Goal: Information Seeking & Learning: Find specific fact

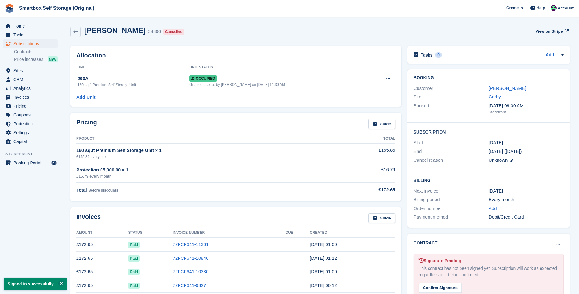
click at [19, 81] on span "CRM" at bounding box center [31, 79] width 37 height 9
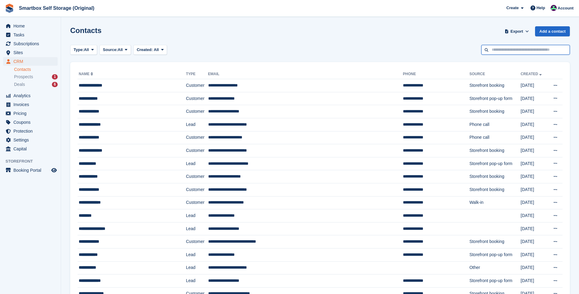
click at [511, 54] on input "text" at bounding box center [525, 50] width 89 height 10
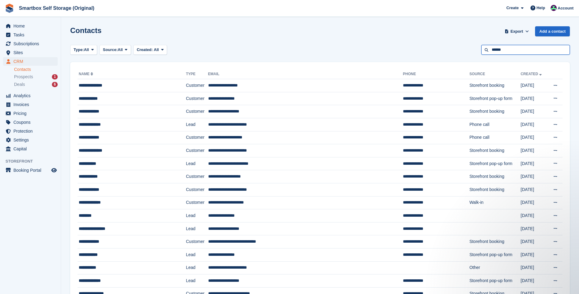
type input "******"
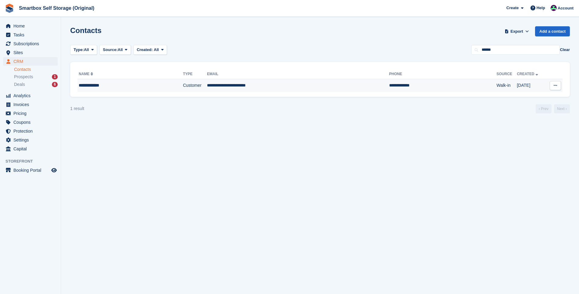
click at [145, 87] on div "**********" at bounding box center [119, 85] width 80 height 6
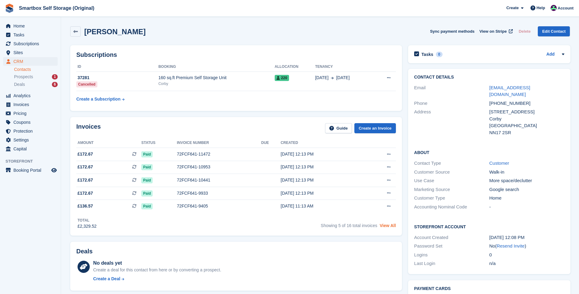
click at [392, 227] on link "View All" at bounding box center [388, 225] width 16 height 5
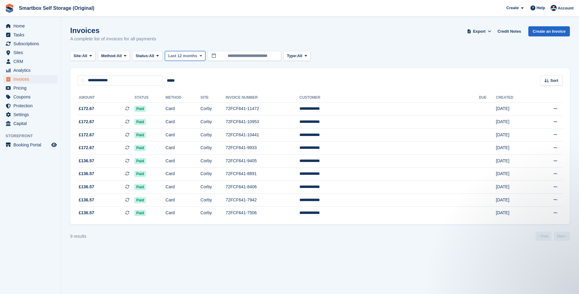
click at [179, 54] on span "Last 12 months" at bounding box center [182, 56] width 29 height 6
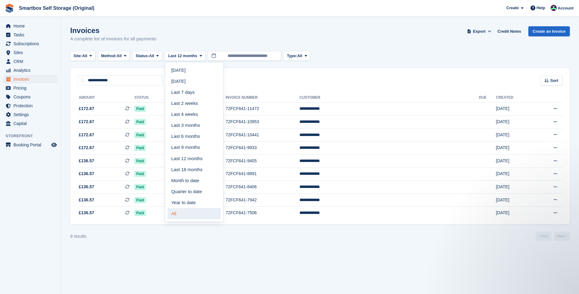
click at [185, 209] on link "All" at bounding box center [194, 213] width 53 height 11
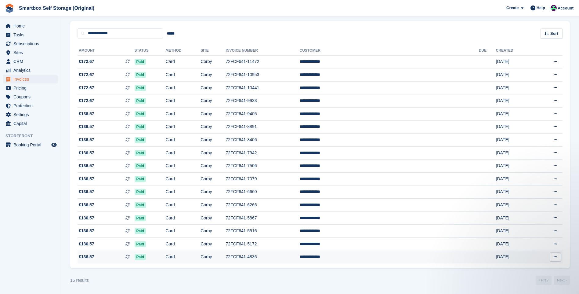
click at [269, 259] on td "72FCF641-4836" at bounding box center [263, 256] width 74 height 13
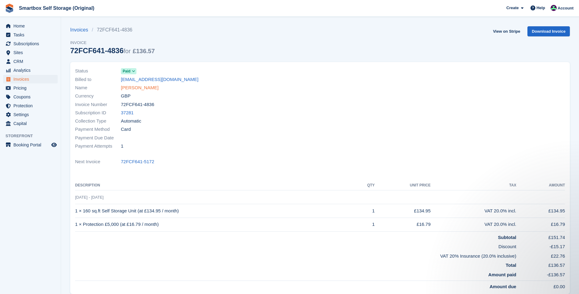
click at [130, 88] on link "Ryan Davidson" at bounding box center [140, 87] width 38 height 7
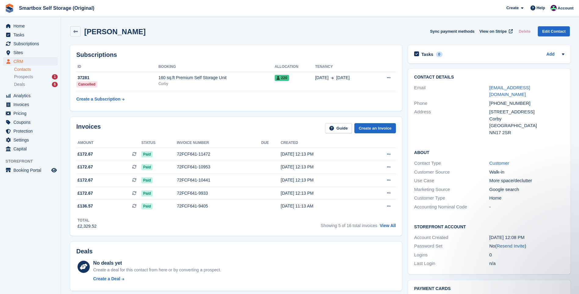
click at [171, 93] on table "ID Booking Allocation Tenancy 37281 Cancelled 160 sq.ft Premium Self Storage Un…" at bounding box center [236, 83] width 320 height 43
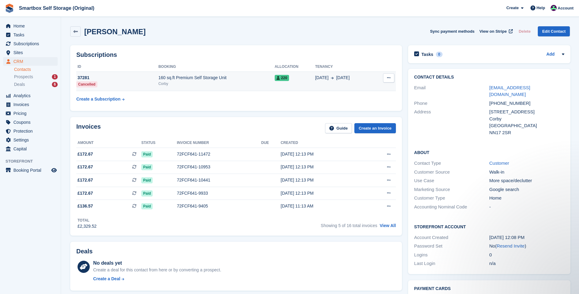
click at [213, 73] on td "160 sq.ft Premium Self Storage Unit Corby" at bounding box center [216, 81] width 116 height 20
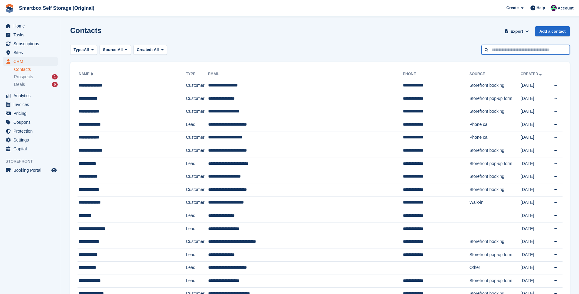
click at [533, 49] on input "text" at bounding box center [525, 50] width 89 height 10
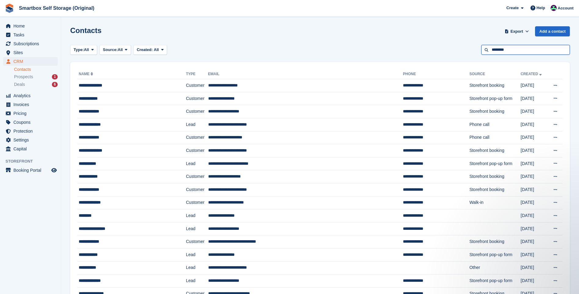
type input "********"
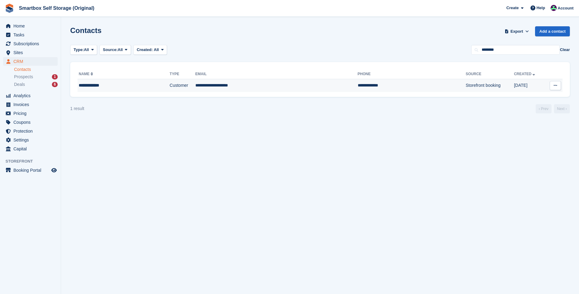
click at [235, 88] on td "**********" at bounding box center [276, 85] width 162 height 13
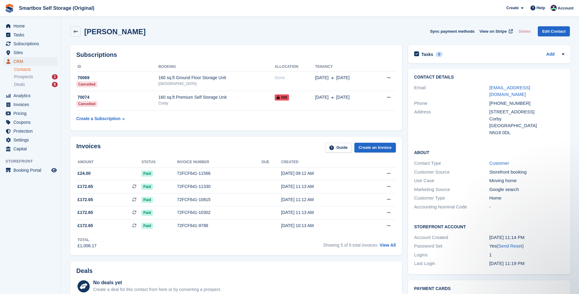
click at [27, 63] on span "CRM" at bounding box center [31, 61] width 37 height 9
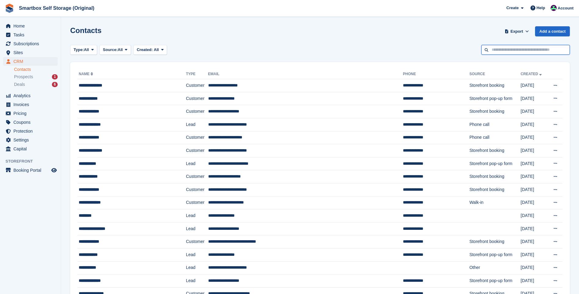
click at [497, 51] on input "text" at bounding box center [525, 50] width 89 height 10
type input "*******"
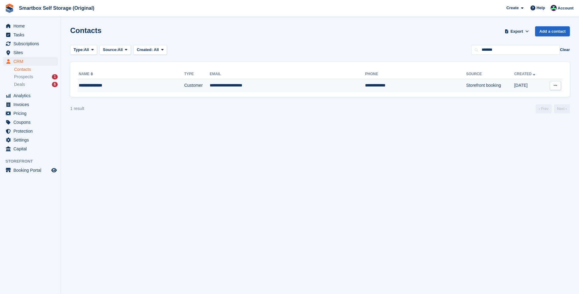
click at [189, 87] on td "Customer" at bounding box center [197, 85] width 26 height 13
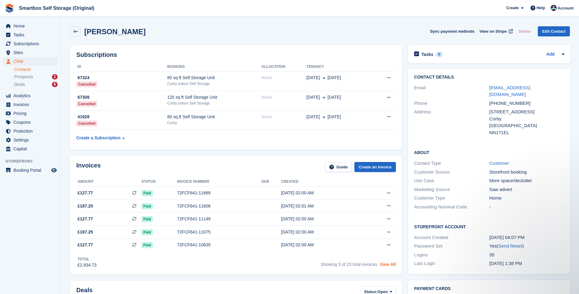
click at [386, 266] on link "View All" at bounding box center [388, 264] width 16 height 5
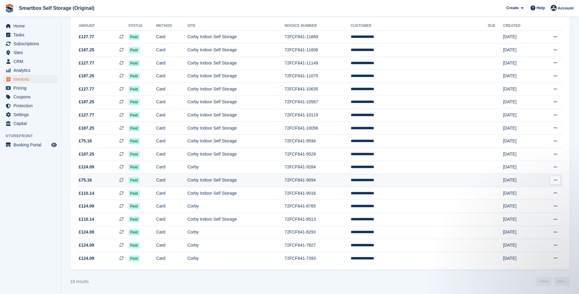
scroll to position [73, 0]
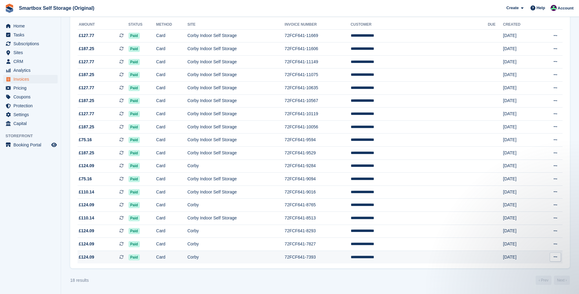
click at [282, 254] on td "Corby" at bounding box center [235, 256] width 97 height 13
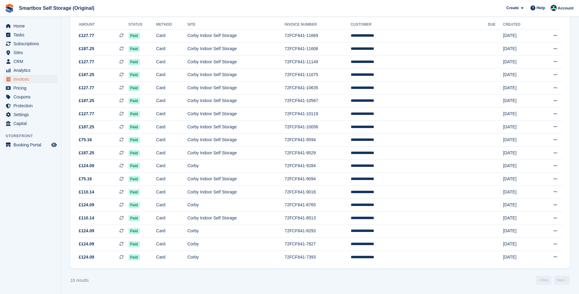
click at [428, 247] on td "**********" at bounding box center [419, 243] width 137 height 13
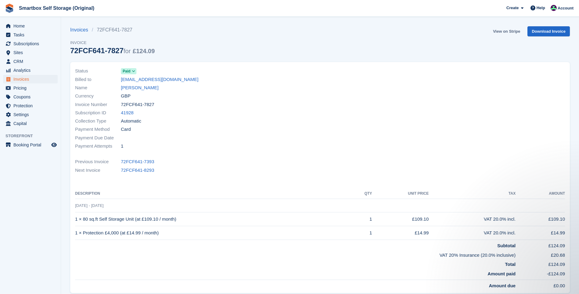
click at [506, 31] on link "View on Stripe" at bounding box center [506, 31] width 32 height 10
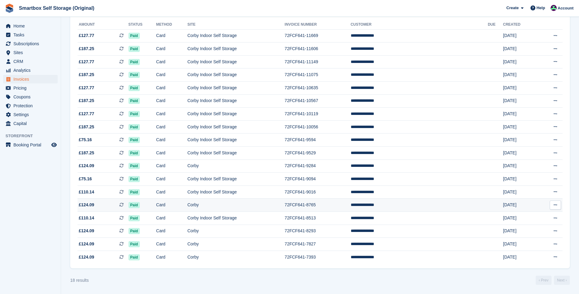
scroll to position [73, 0]
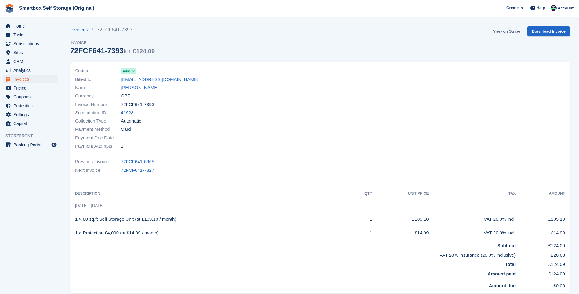
click at [508, 32] on link "View on Stripe" at bounding box center [506, 31] width 32 height 10
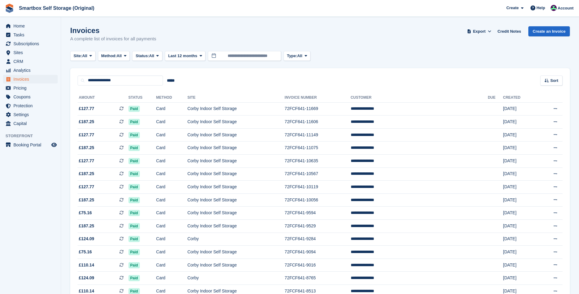
scroll to position [73, 0]
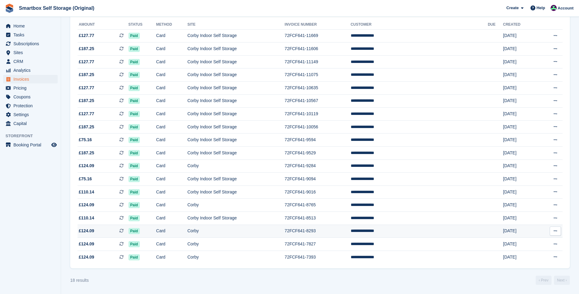
click at [348, 226] on td "72FCF641-8293" at bounding box center [318, 230] width 66 height 13
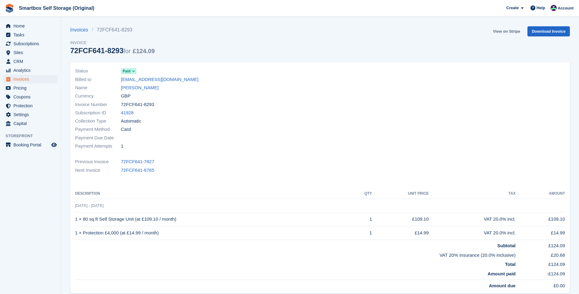
click at [505, 31] on link "View on Stripe" at bounding box center [506, 31] width 32 height 10
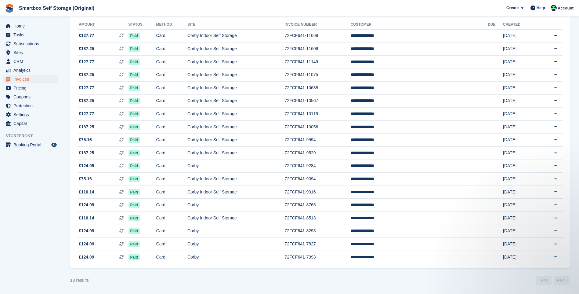
drag, startPoint x: 415, startPoint y: 218, endPoint x: 570, endPoint y: 156, distance: 166.4
click at [570, 156] on section "Invoices A complete list of invoices for all payments Export Export Invoices Ex…" at bounding box center [320, 110] width 518 height 367
click at [552, 218] on button at bounding box center [555, 217] width 11 height 9
click at [557, 205] on button at bounding box center [555, 204] width 11 height 9
drag, startPoint x: 557, startPoint y: 205, endPoint x: 527, endPoint y: 226, distance: 36.8
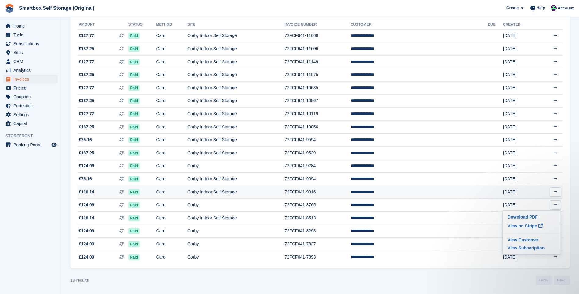
click at [552, 191] on button at bounding box center [555, 191] width 11 height 9
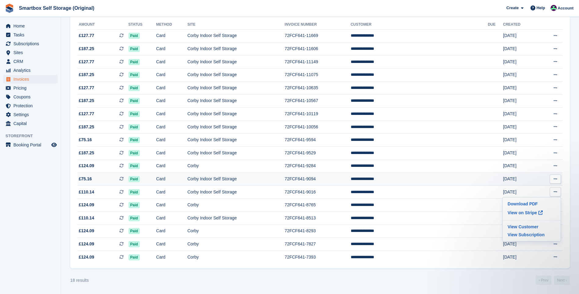
click at [556, 179] on icon at bounding box center [555, 179] width 3 height 4
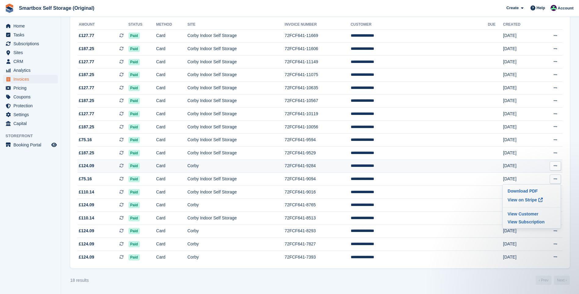
click at [558, 164] on button at bounding box center [555, 165] width 11 height 9
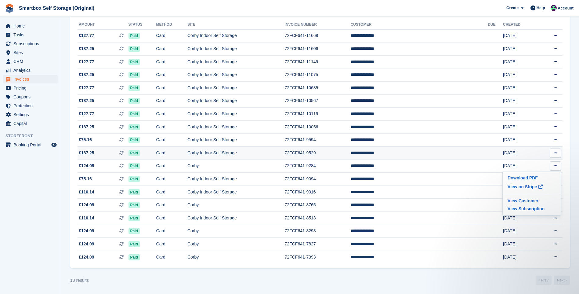
click at [554, 150] on button at bounding box center [555, 152] width 11 height 9
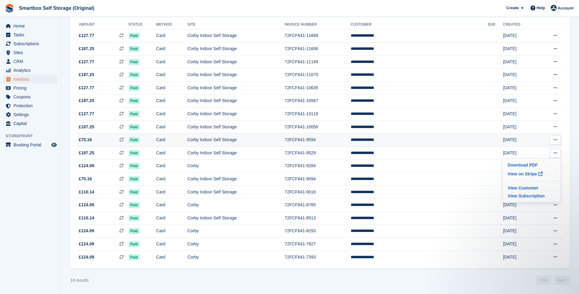
click at [552, 139] on button at bounding box center [555, 139] width 11 height 9
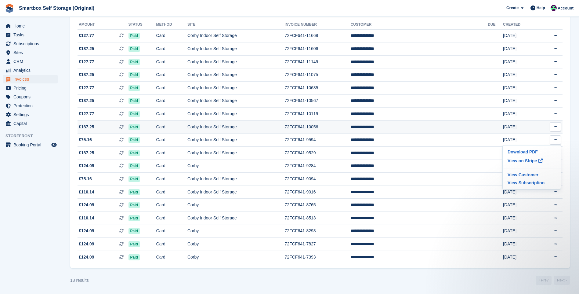
click at [552, 125] on button at bounding box center [555, 126] width 11 height 9
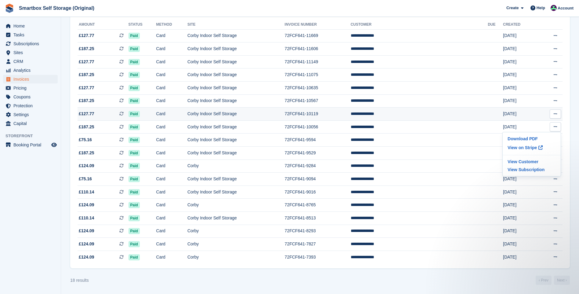
click at [552, 113] on button at bounding box center [555, 113] width 11 height 9
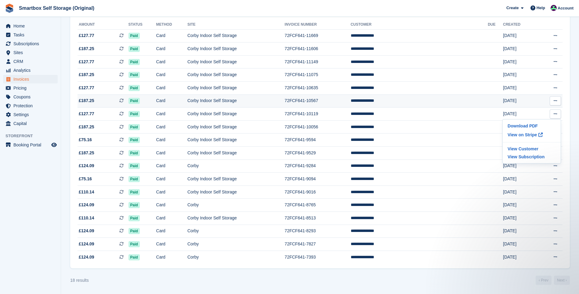
click at [556, 102] on icon at bounding box center [555, 101] width 3 height 4
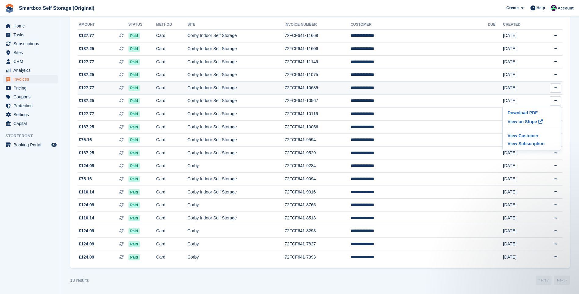
click at [555, 91] on button at bounding box center [555, 87] width 11 height 9
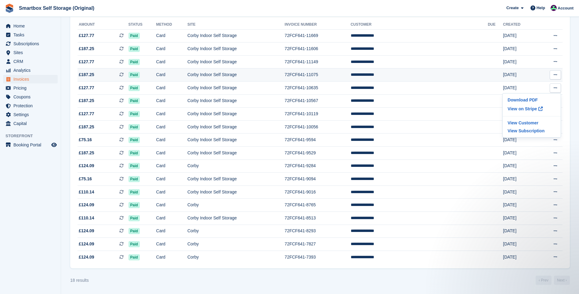
click at [554, 76] on icon at bounding box center [555, 75] width 3 height 4
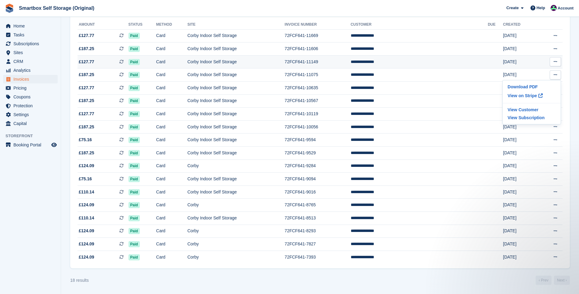
click at [554, 61] on icon at bounding box center [555, 62] width 3 height 4
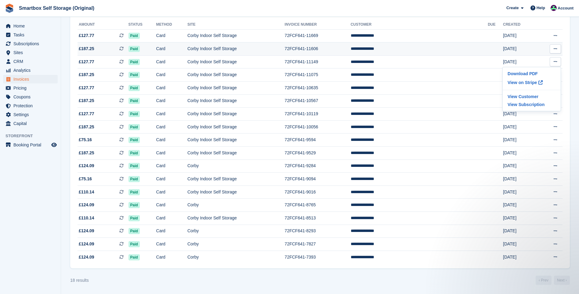
click at [553, 49] on button at bounding box center [555, 48] width 11 height 9
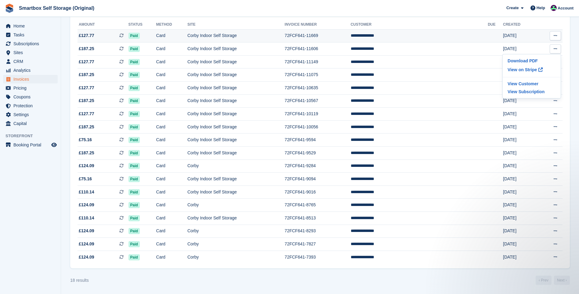
click at [554, 37] on icon at bounding box center [555, 36] width 3 height 4
